Goal: Check status

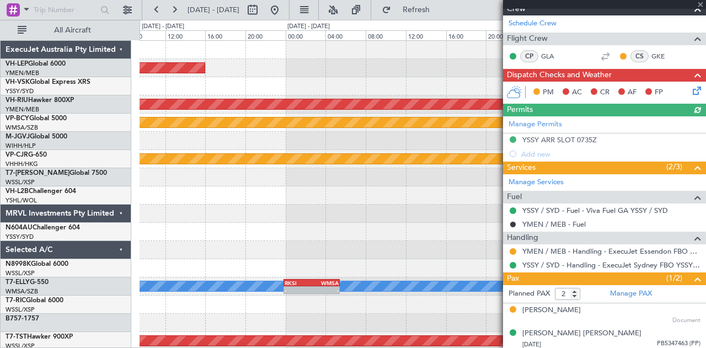
click at [108, 71] on div "Unplanned Maint Wichita (Wichita Mid-continent) Planned Maint [GEOGRAPHIC_DATA]…" at bounding box center [353, 184] width 706 height 328
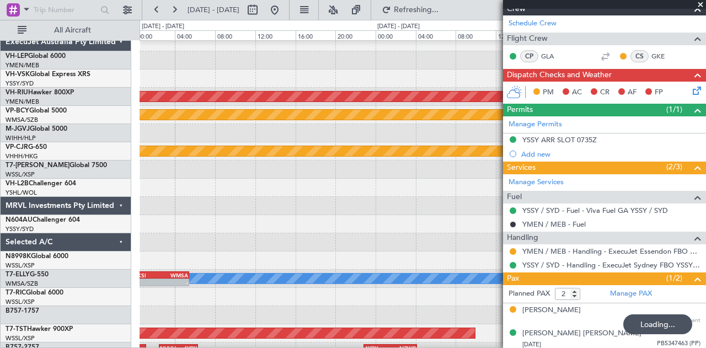
scroll to position [7, 0]
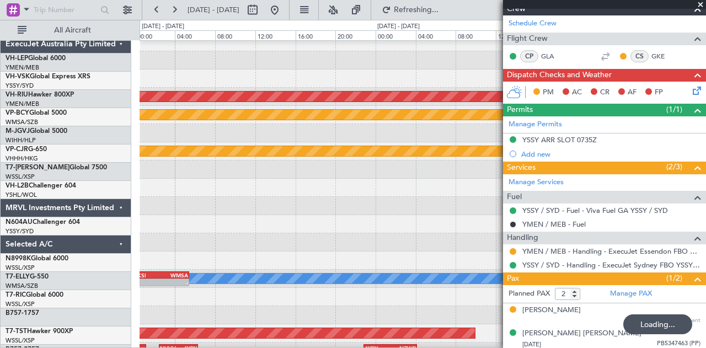
click at [149, 90] on div "Planned Maint [GEOGRAPHIC_DATA] ([GEOGRAPHIC_DATA])" at bounding box center [422, 97] width 566 height 18
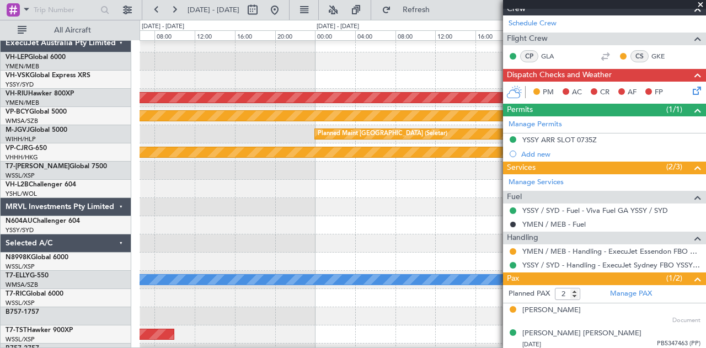
click at [704, 3] on span at bounding box center [700, 5] width 11 height 10
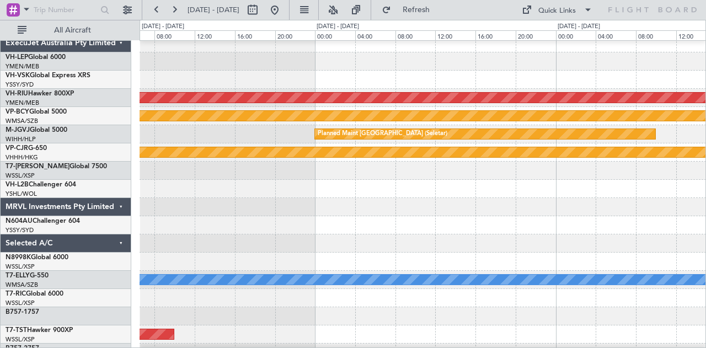
type input "0"
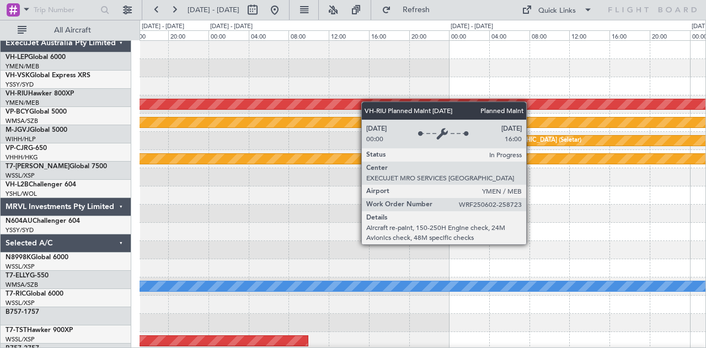
scroll to position [0, 0]
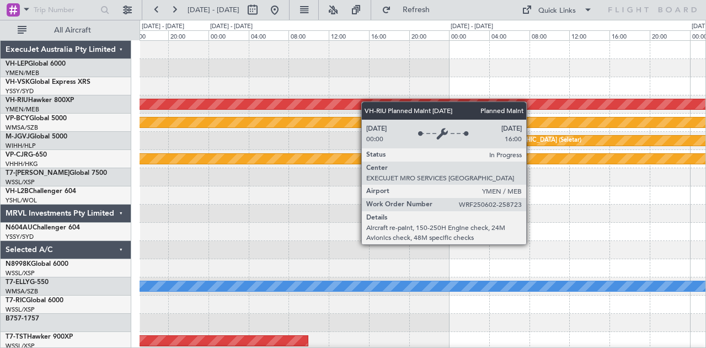
click at [575, 134] on div "Planned Maint [GEOGRAPHIC_DATA] ([GEOGRAPHIC_DATA]) Planned Maint [GEOGRAPHIC_D…" at bounding box center [422, 341] width 566 height 600
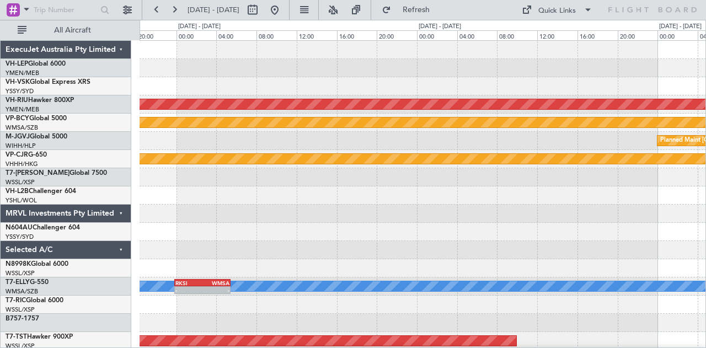
click at [552, 178] on div "Unplanned Maint Wichita (Wichita Mid-continent) Planned Maint [GEOGRAPHIC_DATA]…" at bounding box center [422, 341] width 566 height 600
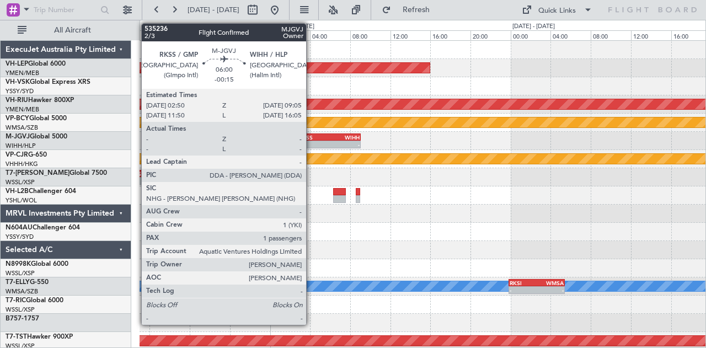
click at [598, 229] on div "Unplanned Maint Wichita (Wichita Mid-continent) Planned Maint [GEOGRAPHIC_DATA]…" at bounding box center [422, 341] width 566 height 600
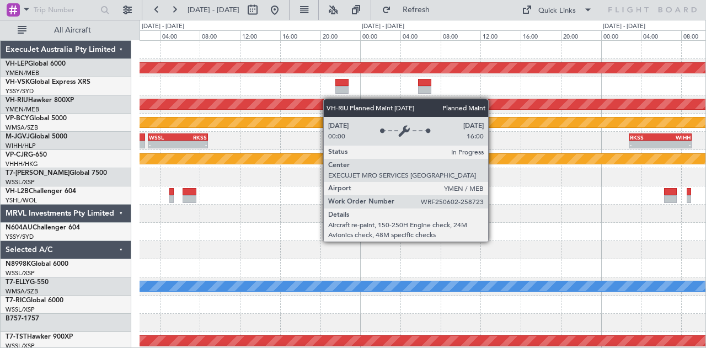
click at [529, 142] on div "Unplanned Maint Wichita (Wichita Mid-continent) Planned Maint [GEOGRAPHIC_DATA]…" at bounding box center [422, 341] width 566 height 600
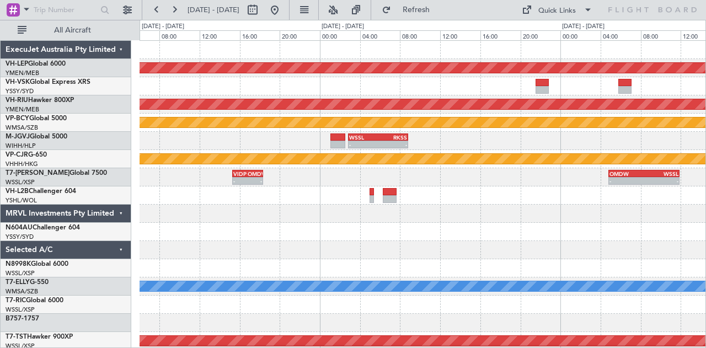
click at [460, 133] on div "Unplanned Maint Wichita (Wichita Mid-continent) Planned Maint [GEOGRAPHIC_DATA]…" at bounding box center [422, 341] width 566 height 600
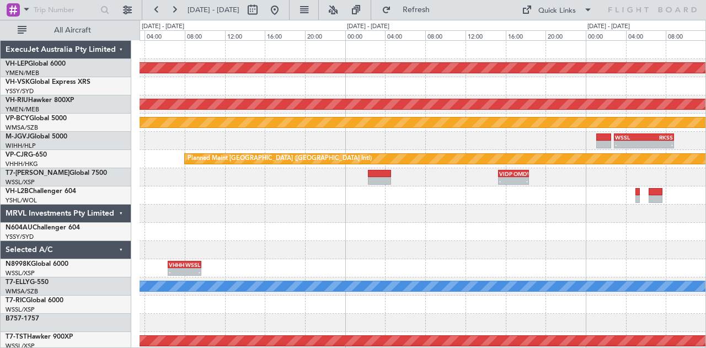
click at [522, 141] on div "Unplanned Maint Wichita (Wichita Mid-continent) Planned Maint [GEOGRAPHIC_DATA]…" at bounding box center [422, 341] width 566 height 600
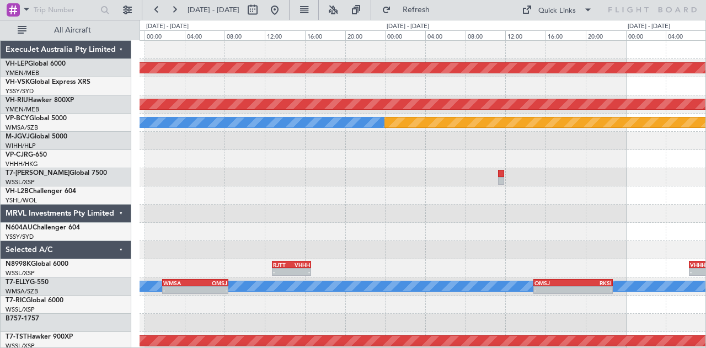
click at [516, 149] on div "Unplanned Maint Wichita (Wichita Mid-continent) PHNL 09:20 Z YSSY 19:55 Z - - P…" at bounding box center [422, 341] width 566 height 600
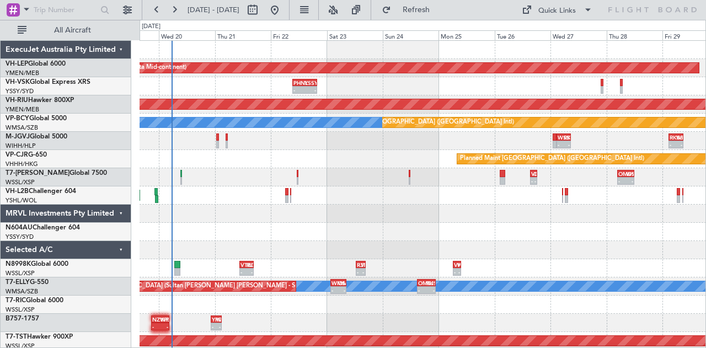
click at [419, 96] on div "Unplanned Maint Wichita (Wichita Mid-continent) PHNL 09:20 Z YSSY 19:55 Z - - 1…" at bounding box center [422, 341] width 566 height 600
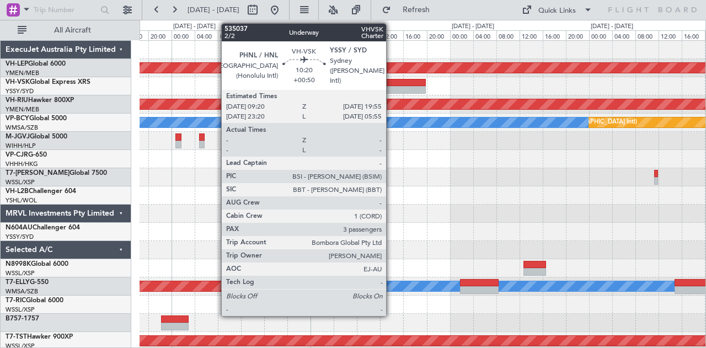
click at [392, 84] on div at bounding box center [395, 83] width 62 height 8
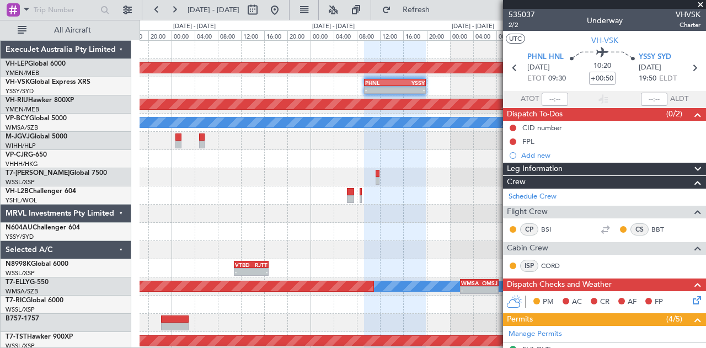
click at [701, 2] on span at bounding box center [700, 5] width 11 height 10
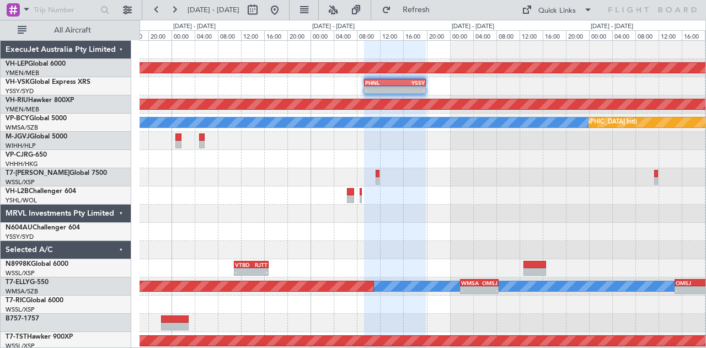
type input "0"
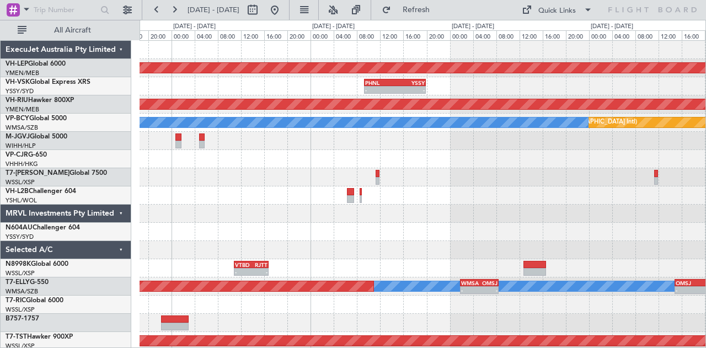
click at [514, 94] on div "- - PHNL 09:20 Z YSSY 19:55 Z" at bounding box center [422, 86] width 566 height 18
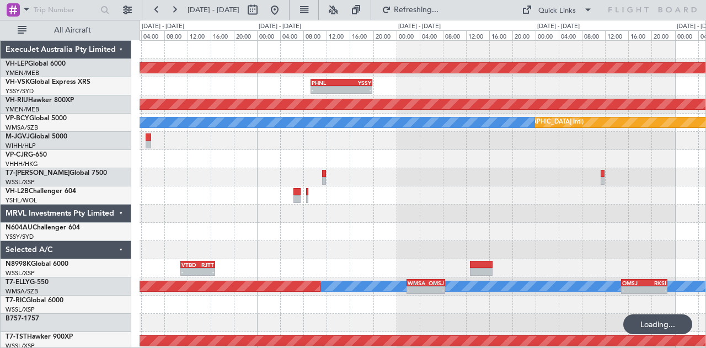
click at [509, 131] on div "Unplanned Maint Wichita (Wichita Mid-continent) - - PHNL 09:20 Z YSSY 19:55 Z P…" at bounding box center [422, 341] width 566 height 600
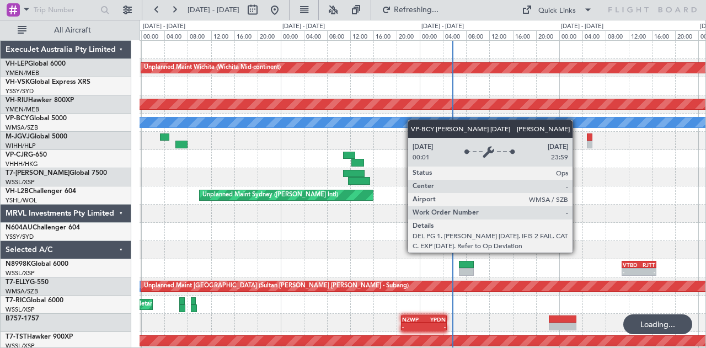
click at [508, 134] on div "Unplanned Maint Wichita (Wichita Mid-continent) PHNL 09:20 Z YSSY 19:55 Z - - 1…" at bounding box center [422, 341] width 566 height 600
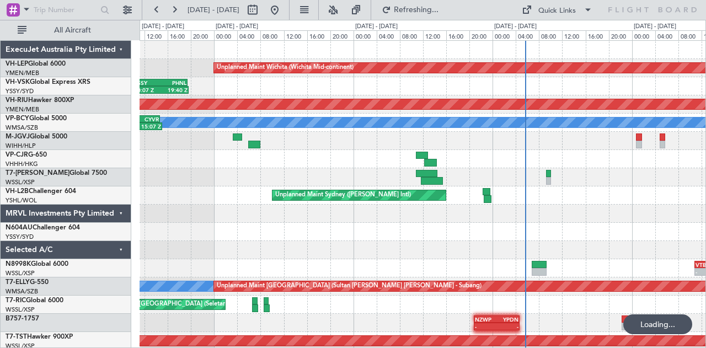
click at [489, 121] on div "Unplanned Maint Wichita (Wichita Mid-continent) 10:07 Z 19:40 Z YSSY 10:05 Z PH…" at bounding box center [422, 341] width 566 height 600
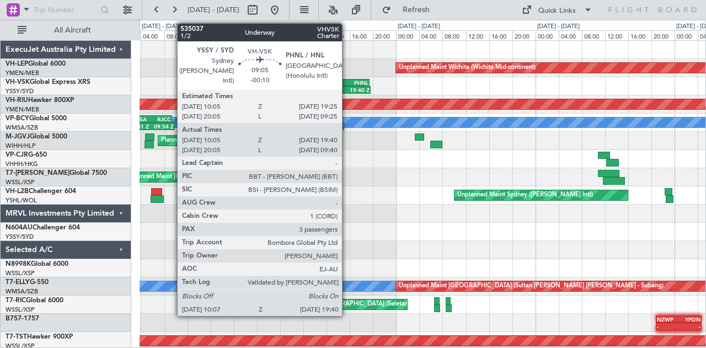
click at [347, 88] on div "19:40 Z" at bounding box center [356, 90] width 26 height 7
